Goal: Navigation & Orientation: Find specific page/section

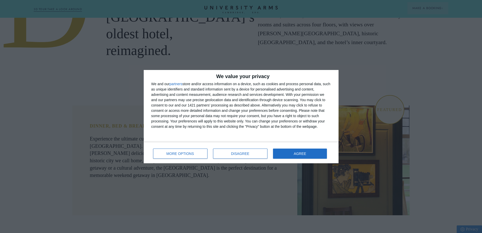
scroll to position [329, 0]
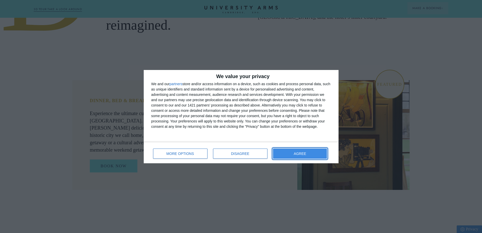
click at [298, 153] on span "AGREE" at bounding box center [300, 154] width 12 height 4
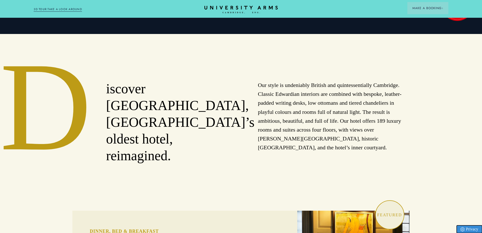
scroll to position [0, 0]
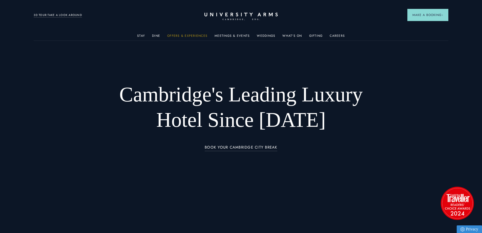
click at [190, 34] on link "Offers & Experiences" at bounding box center [187, 37] width 40 height 7
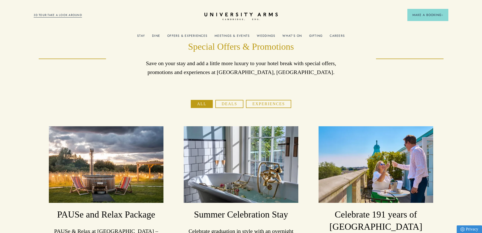
click at [290, 35] on link "What's On" at bounding box center [291, 37] width 19 height 7
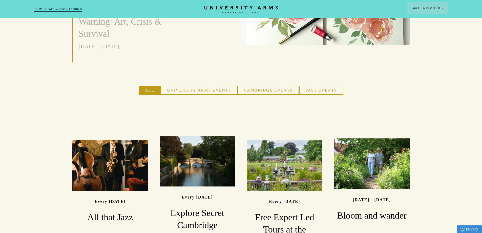
scroll to position [329, 0]
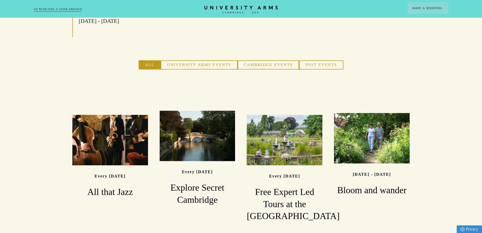
click at [257, 60] on button "Cambridge Events" at bounding box center [268, 64] width 61 height 9
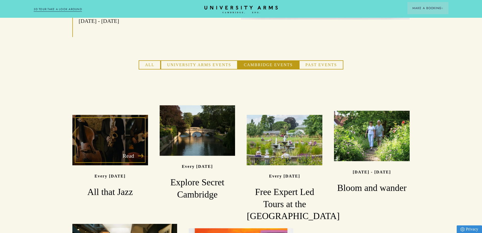
click at [113, 119] on div "Read" at bounding box center [110, 140] width 76 height 50
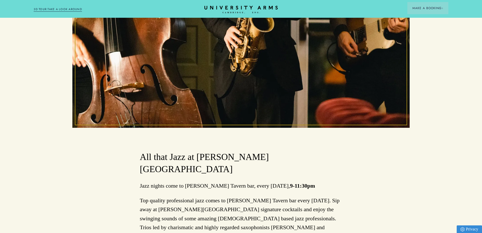
scroll to position [278, 0]
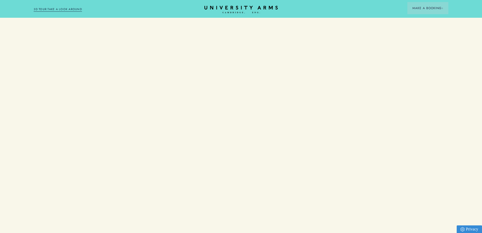
scroll to position [329, 0]
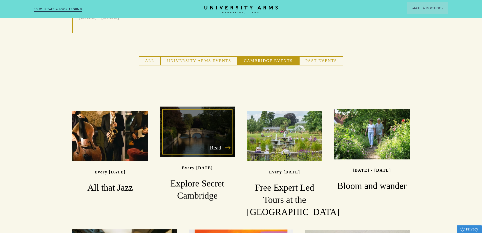
click at [196, 177] on h3 "Explore Secret Cambridge" at bounding box center [198, 189] width 76 height 24
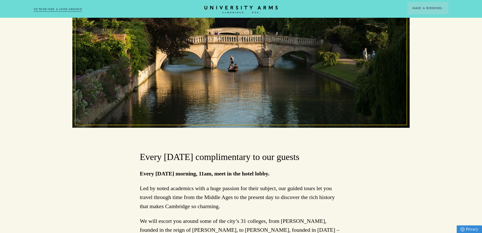
scroll to position [228, 0]
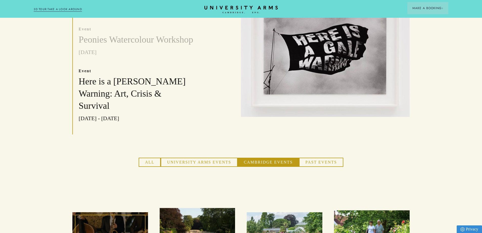
scroll to position [329, 0]
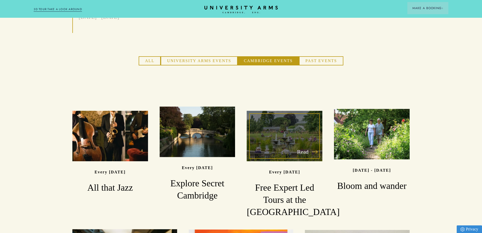
click at [274, 122] on div "Read" at bounding box center [285, 136] width 76 height 50
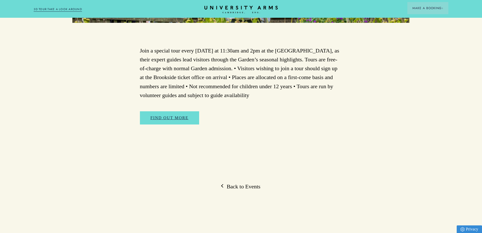
scroll to position [329, 0]
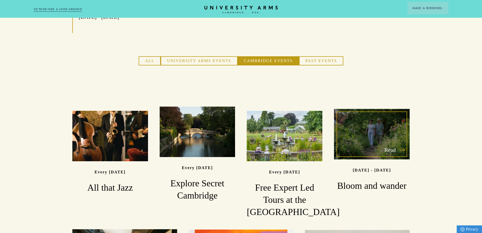
click at [359, 121] on div "Read" at bounding box center [372, 134] width 76 height 50
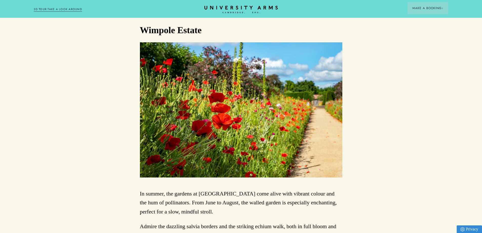
scroll to position [784, 0]
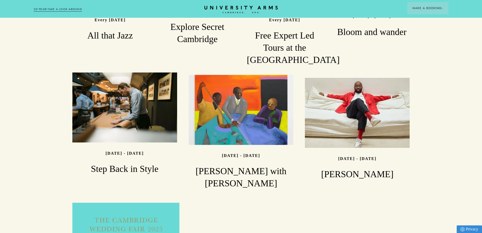
scroll to position [455, 0]
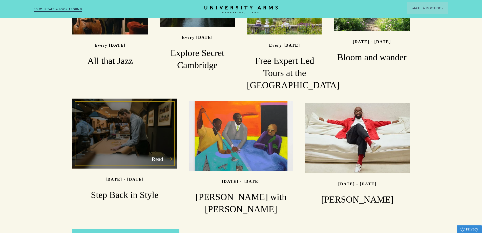
click at [117, 118] on div "Read" at bounding box center [124, 133] width 105 height 70
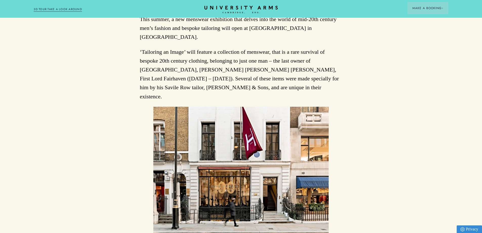
scroll to position [582, 0]
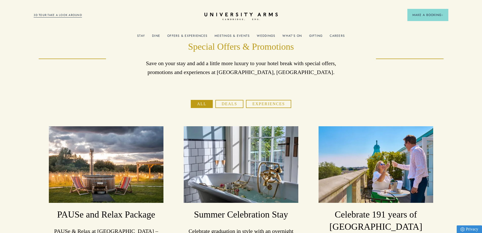
click at [293, 35] on link "What's On" at bounding box center [291, 37] width 19 height 7
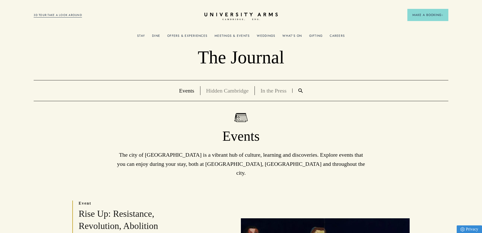
click at [314, 35] on link "Gifting" at bounding box center [316, 37] width 14 height 7
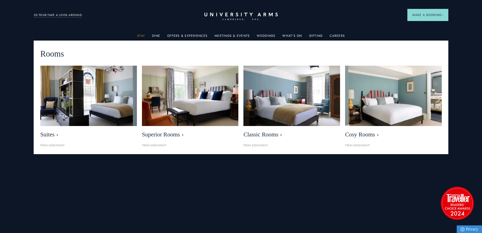
click at [143, 35] on link "Stay" at bounding box center [141, 37] width 8 height 7
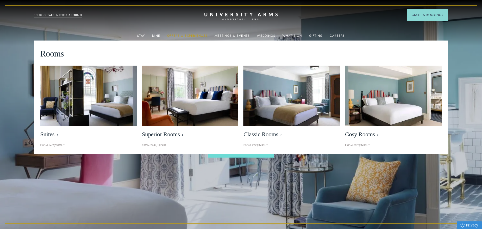
click at [181, 35] on link "Offers & Experiences" at bounding box center [187, 37] width 40 height 7
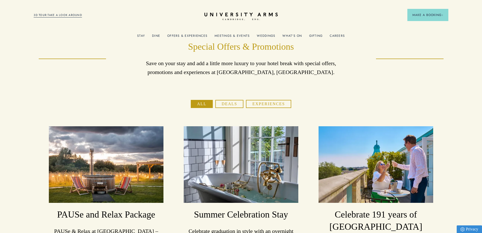
click at [234, 35] on link "Meetings & Events" at bounding box center [232, 37] width 35 height 7
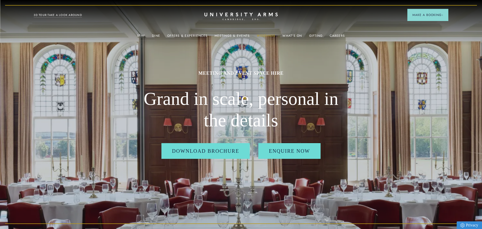
click at [263, 34] on link "Weddings" at bounding box center [266, 37] width 18 height 7
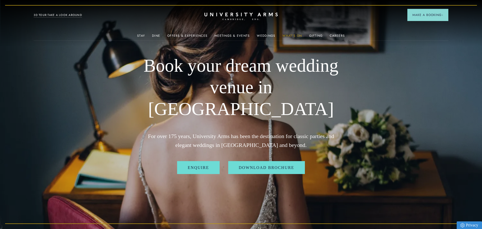
click at [289, 36] on link "What's On" at bounding box center [291, 37] width 19 height 7
